Goal: Task Accomplishment & Management: Complete application form

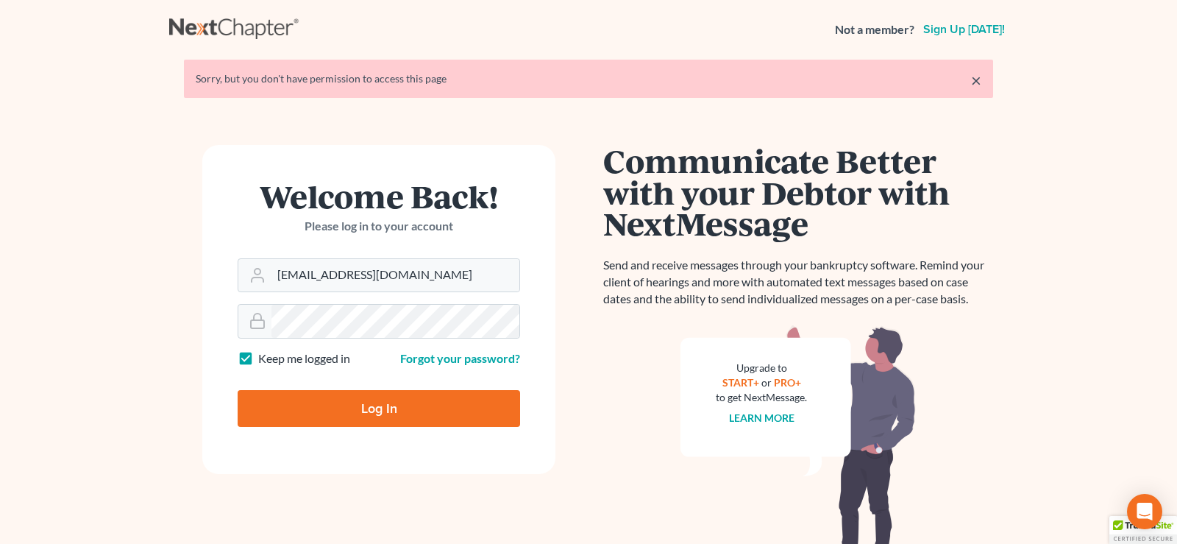
click at [371, 405] on input "Log In" at bounding box center [379, 408] width 283 height 37
type input "Thinking..."
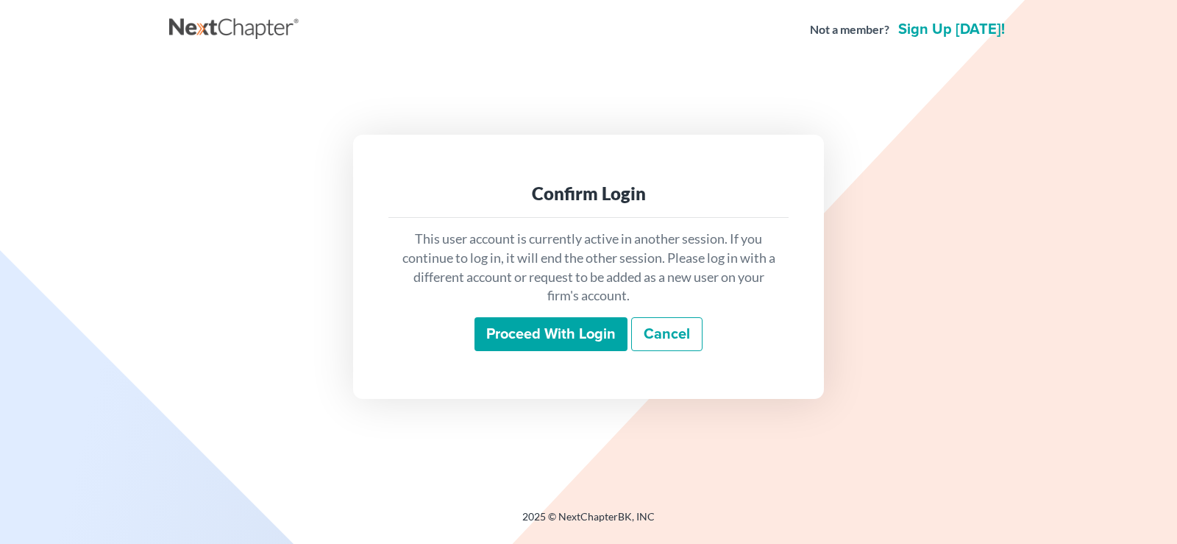
click at [560, 332] on input "Proceed with login" at bounding box center [551, 334] width 153 height 34
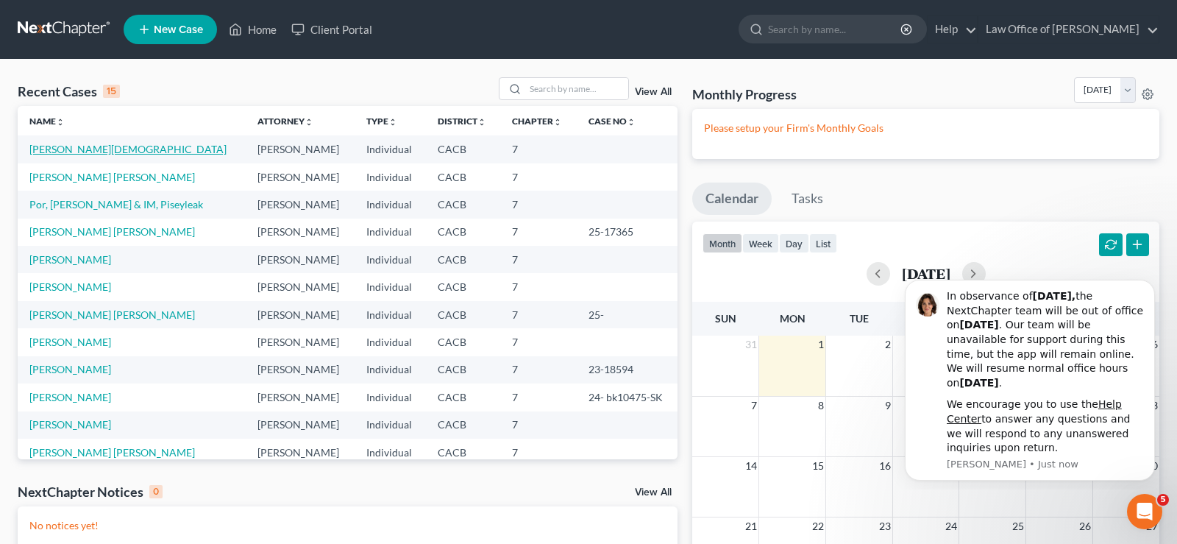
click at [102, 149] on link "Leon -Zamarripa, Jesus" at bounding box center [127, 149] width 197 height 13
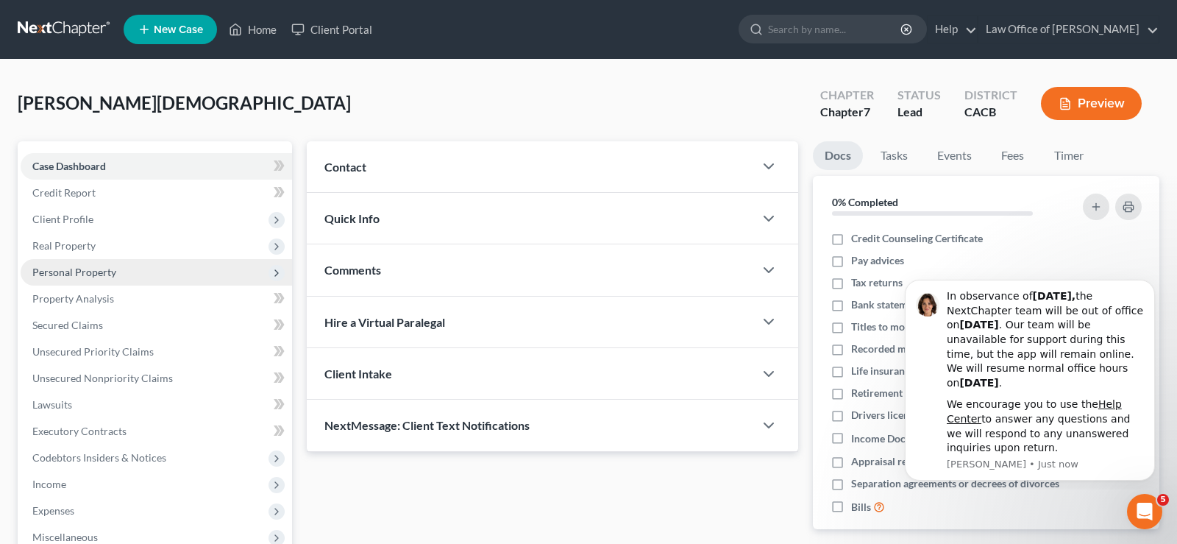
click at [88, 266] on span "Personal Property" at bounding box center [74, 272] width 84 height 13
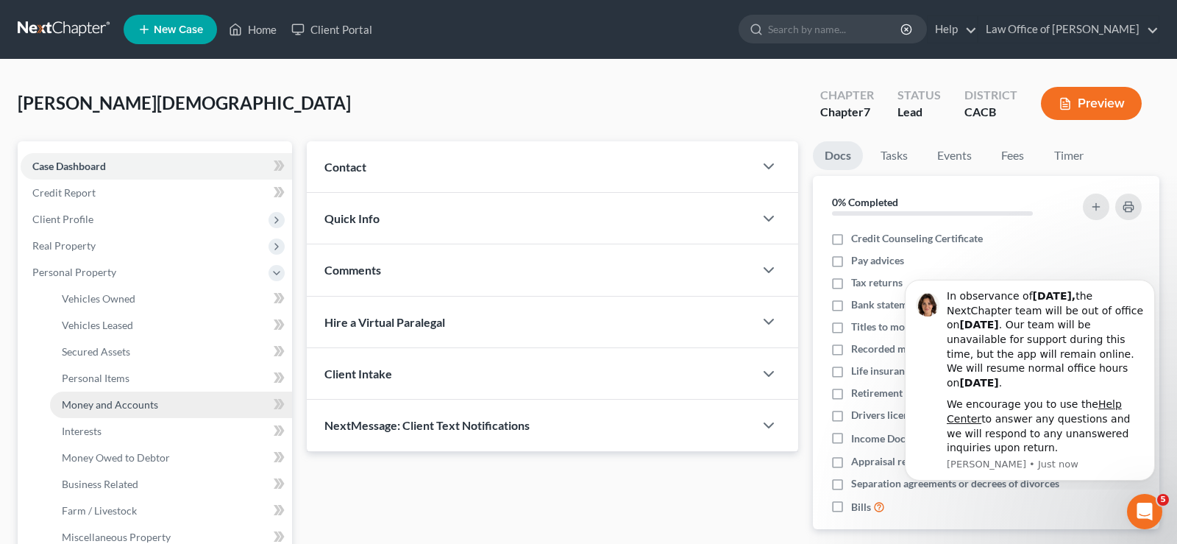
click at [141, 403] on span "Money and Accounts" at bounding box center [110, 404] width 96 height 13
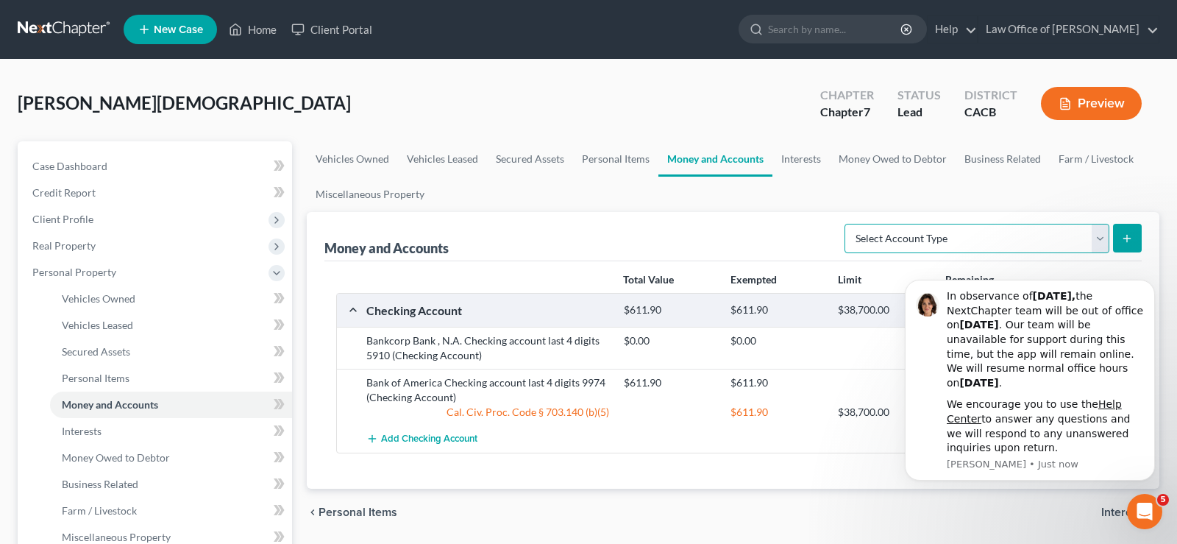
click at [845, 224] on select "Select Account Type Brokerage Cash on Hand Certificates of Deposit Checking Acc…" at bounding box center [977, 238] width 265 height 29
select select "checking"
click option "Checking Account" at bounding box center [0, 0] width 0 height 0
click at [1134, 235] on button "submit" at bounding box center [1127, 238] width 29 height 29
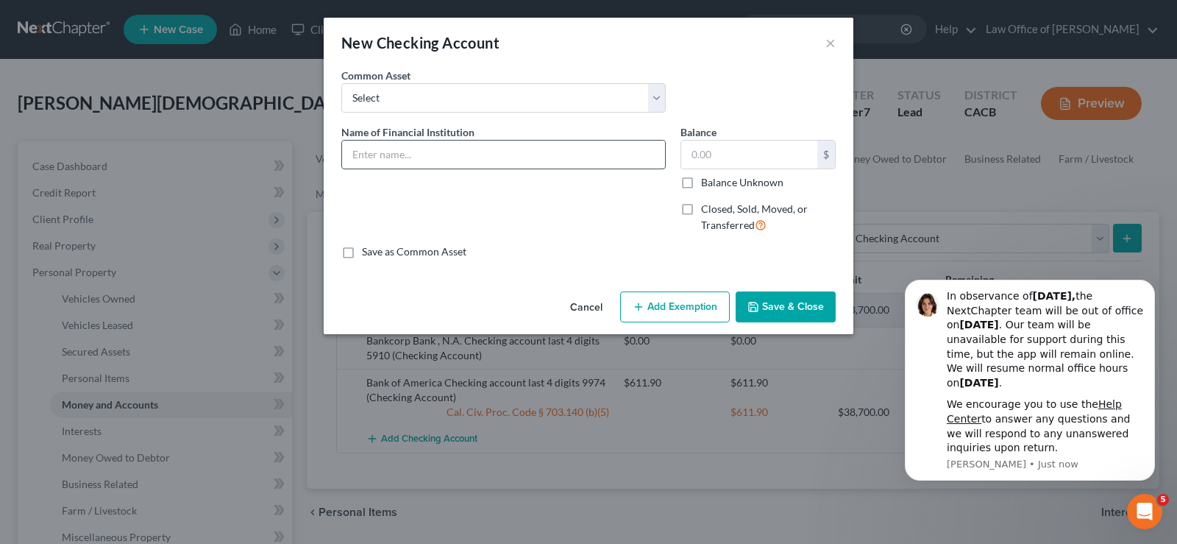
click at [464, 159] on input "text" at bounding box center [503, 155] width 323 height 28
click at [789, 152] on input "text" at bounding box center [749, 155] width 136 height 28
type input "779.00"
click at [400, 157] on input "text" at bounding box center [503, 155] width 323 height 28
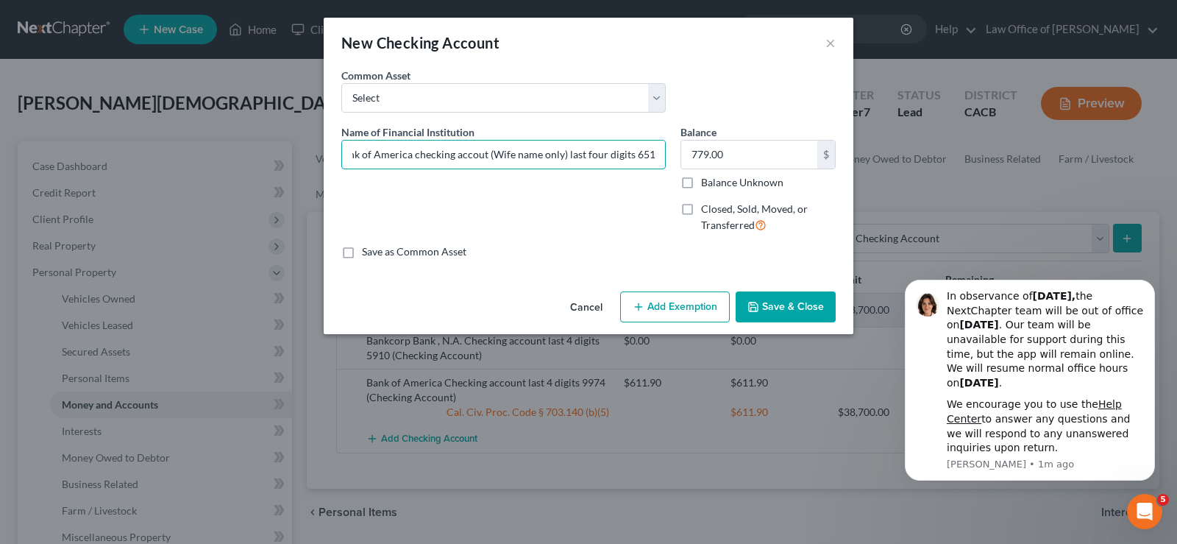
type input "Bank of America checking accout (Wife name only) last four digits 6519"
click at [678, 302] on button "Add Exemption" at bounding box center [675, 306] width 110 height 31
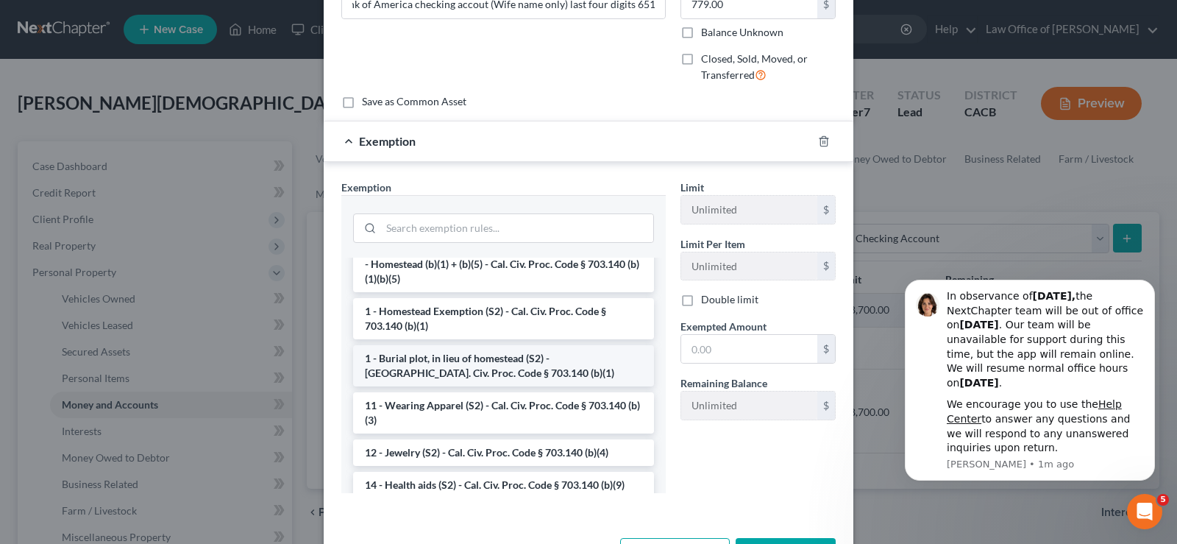
scroll to position [150, 0]
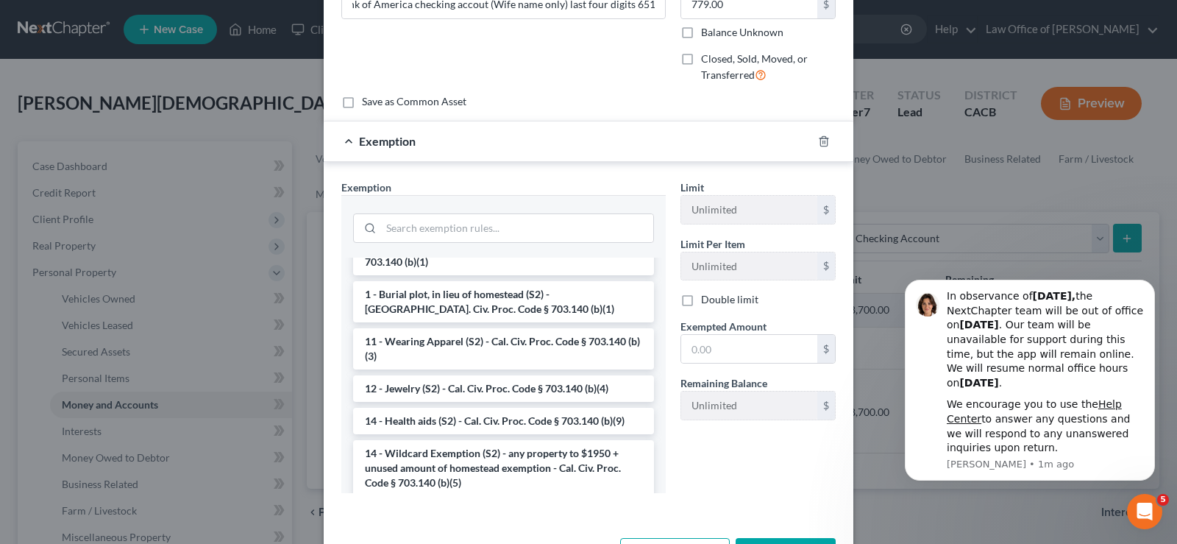
click at [485, 456] on li "14 - Wildcard Exemption (S2) - any property to $1950 + unused amount of homeste…" at bounding box center [503, 468] width 301 height 56
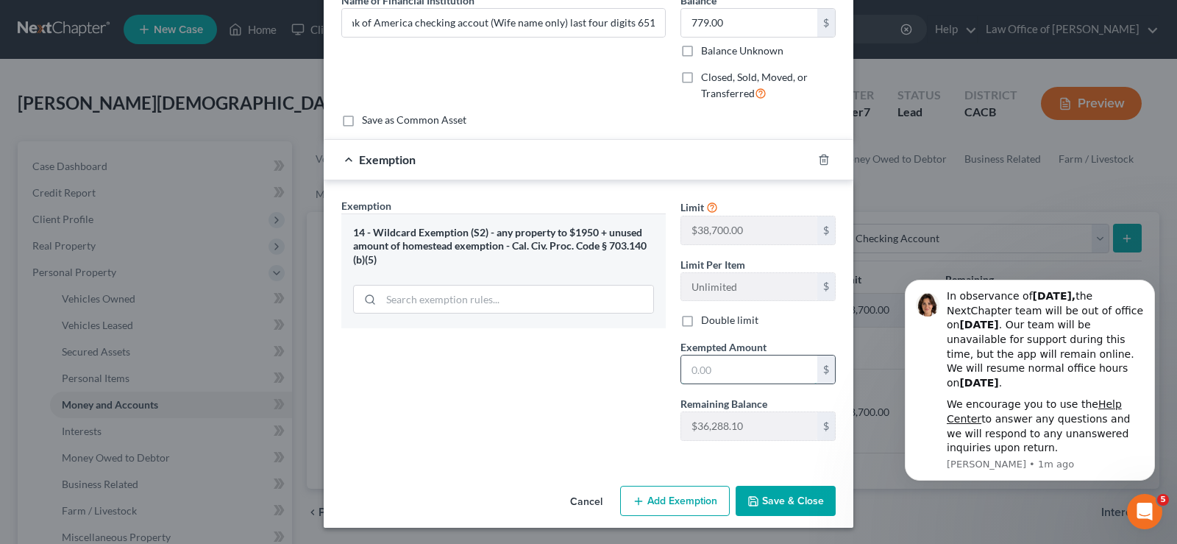
click at [731, 365] on input "text" at bounding box center [749, 369] width 136 height 28
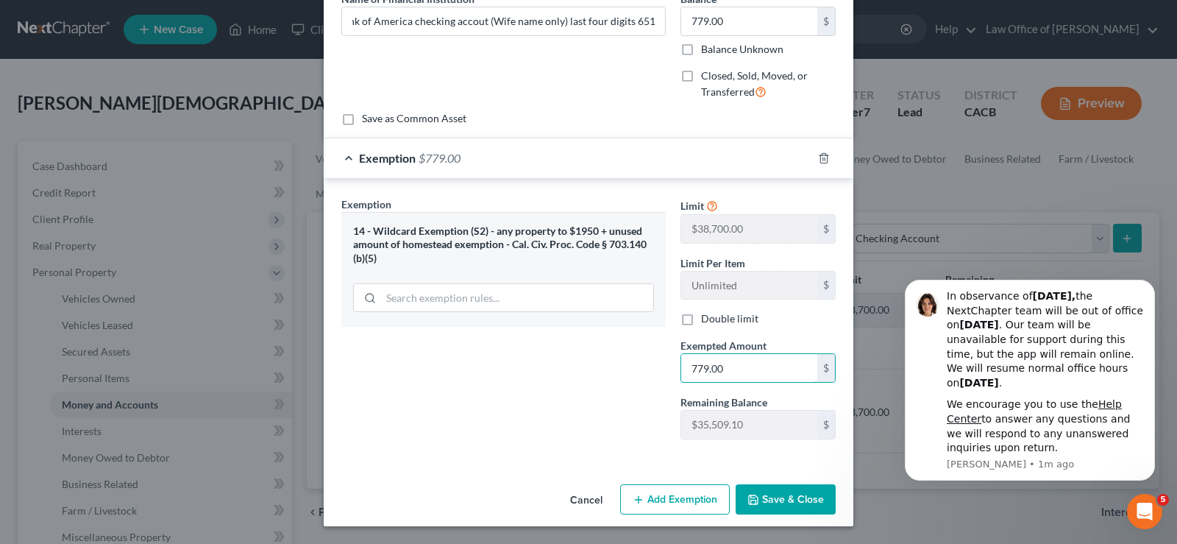
type input "779.00"
click at [788, 495] on button "Save & Close" at bounding box center [786, 499] width 100 height 31
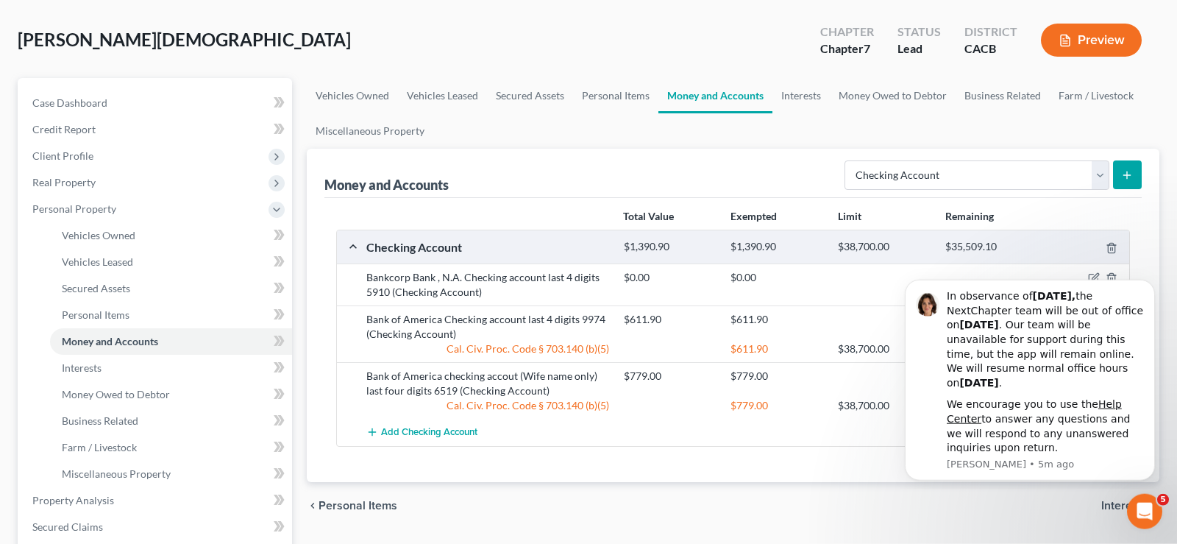
scroll to position [0, 0]
